Goal: Find specific page/section: Find specific page/section

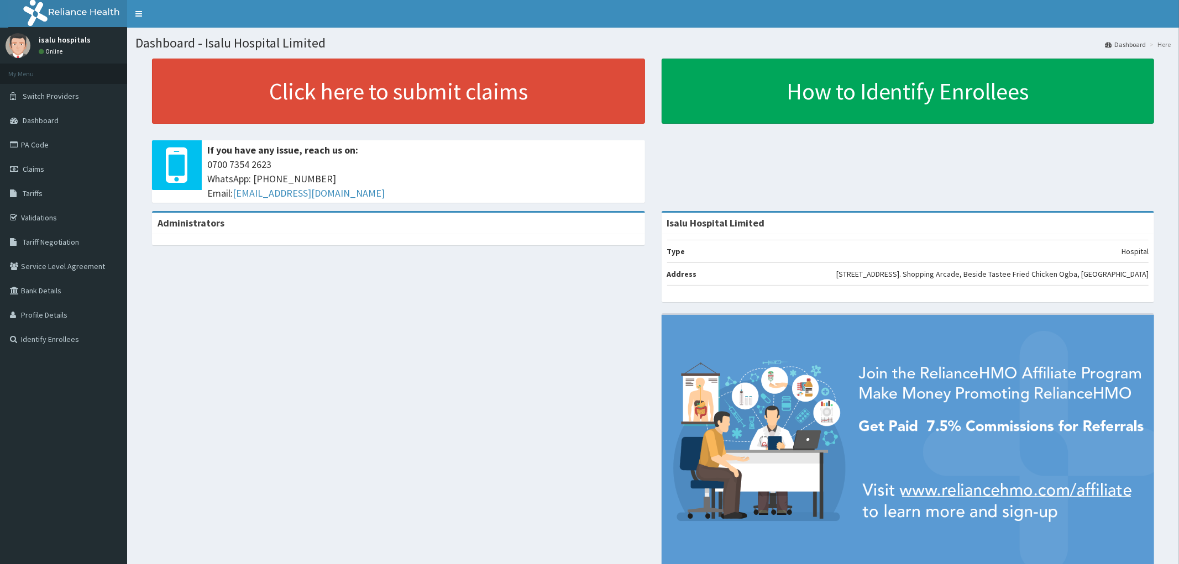
click at [21, 139] on link "PA Code" at bounding box center [63, 145] width 127 height 24
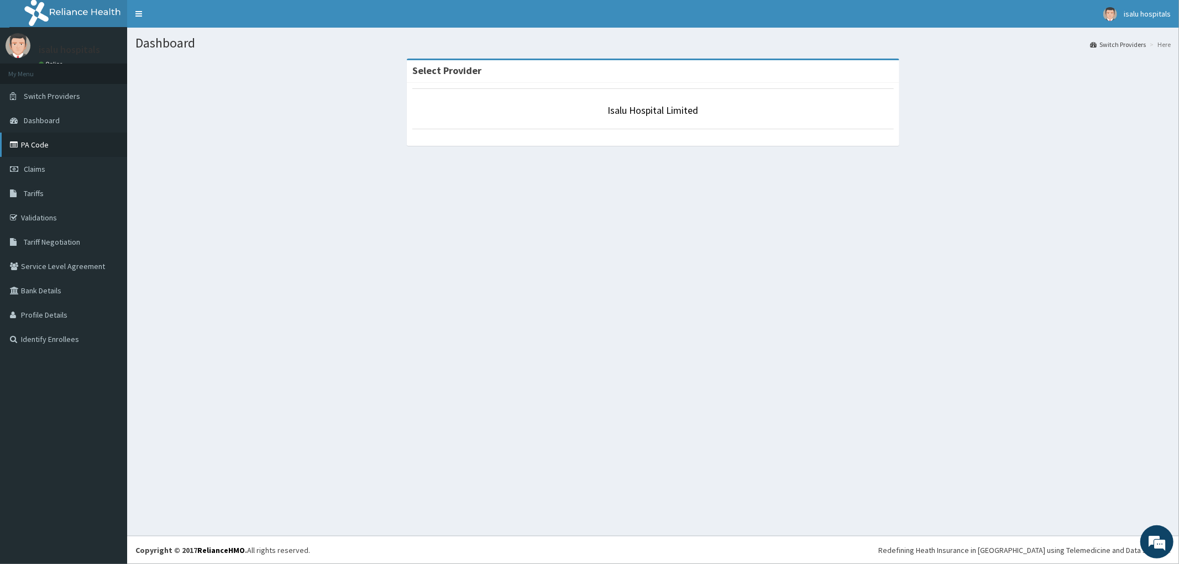
click at [12, 141] on icon at bounding box center [15, 145] width 11 height 8
click at [73, 147] on link "PA Code" at bounding box center [63, 145] width 127 height 24
click at [51, 146] on link "PA Code" at bounding box center [63, 145] width 127 height 24
click at [78, 143] on link "PA Code" at bounding box center [63, 145] width 127 height 24
click at [87, 150] on link "PA Code" at bounding box center [63, 145] width 127 height 24
